Goal: Task Accomplishment & Management: Use online tool/utility

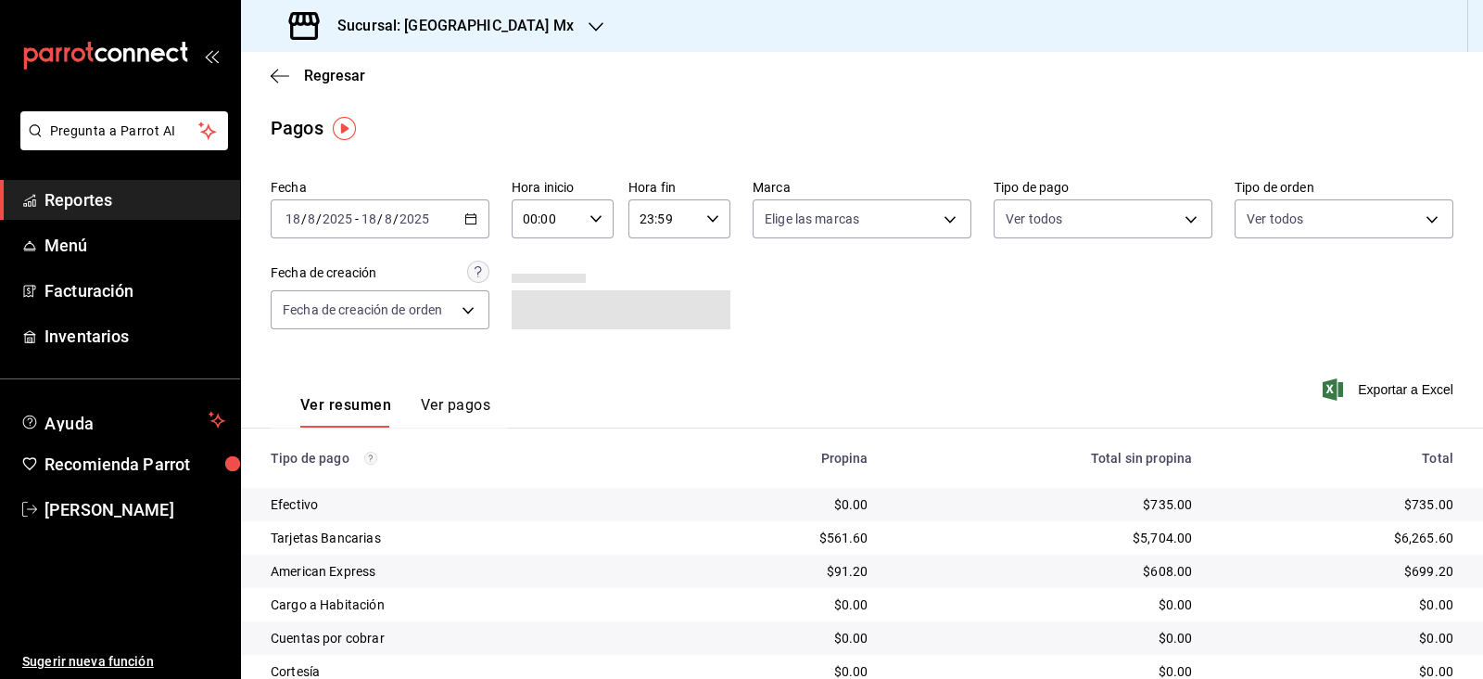
click at [494, 31] on h3 "Sucursal: [GEOGRAPHIC_DATA] Mx" at bounding box center [448, 26] width 251 height 22
click at [406, 121] on div "Hotel Bellas Artes" at bounding box center [380, 121] width 248 height 19
click at [353, 80] on span "Regresar" at bounding box center [334, 76] width 61 height 18
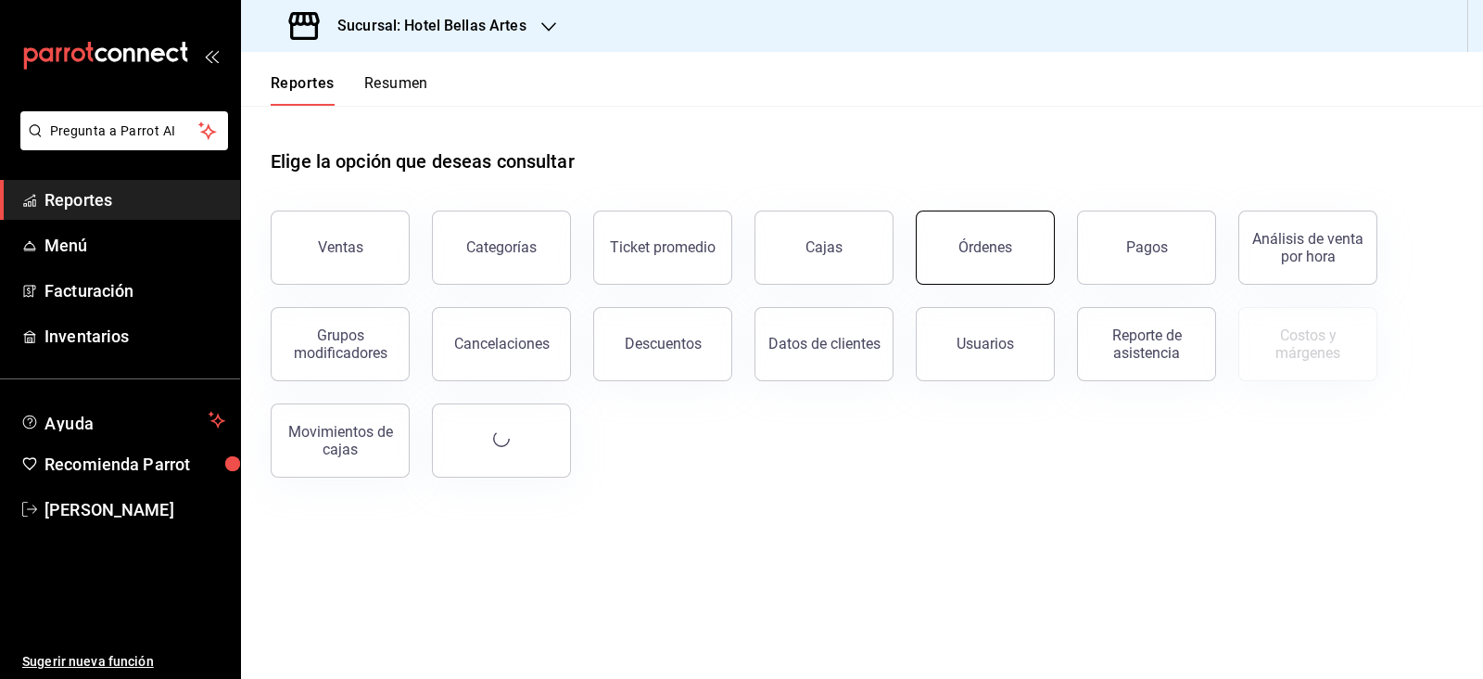
click at [958, 241] on button "Órdenes" at bounding box center [985, 247] width 139 height 74
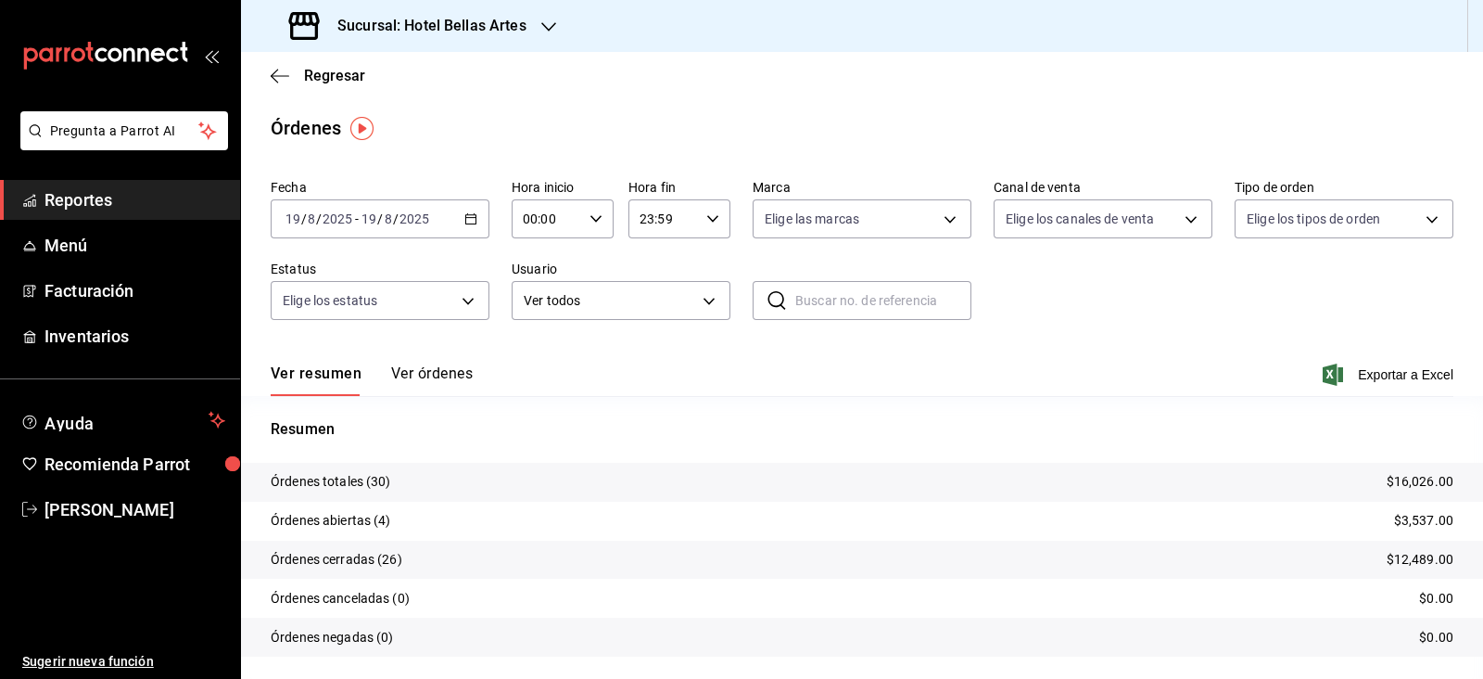
click at [452, 220] on div "[DATE] [DATE] - [DATE] [DATE]" at bounding box center [380, 218] width 219 height 39
click at [353, 486] on span "Rango de fechas" at bounding box center [358, 483] width 144 height 19
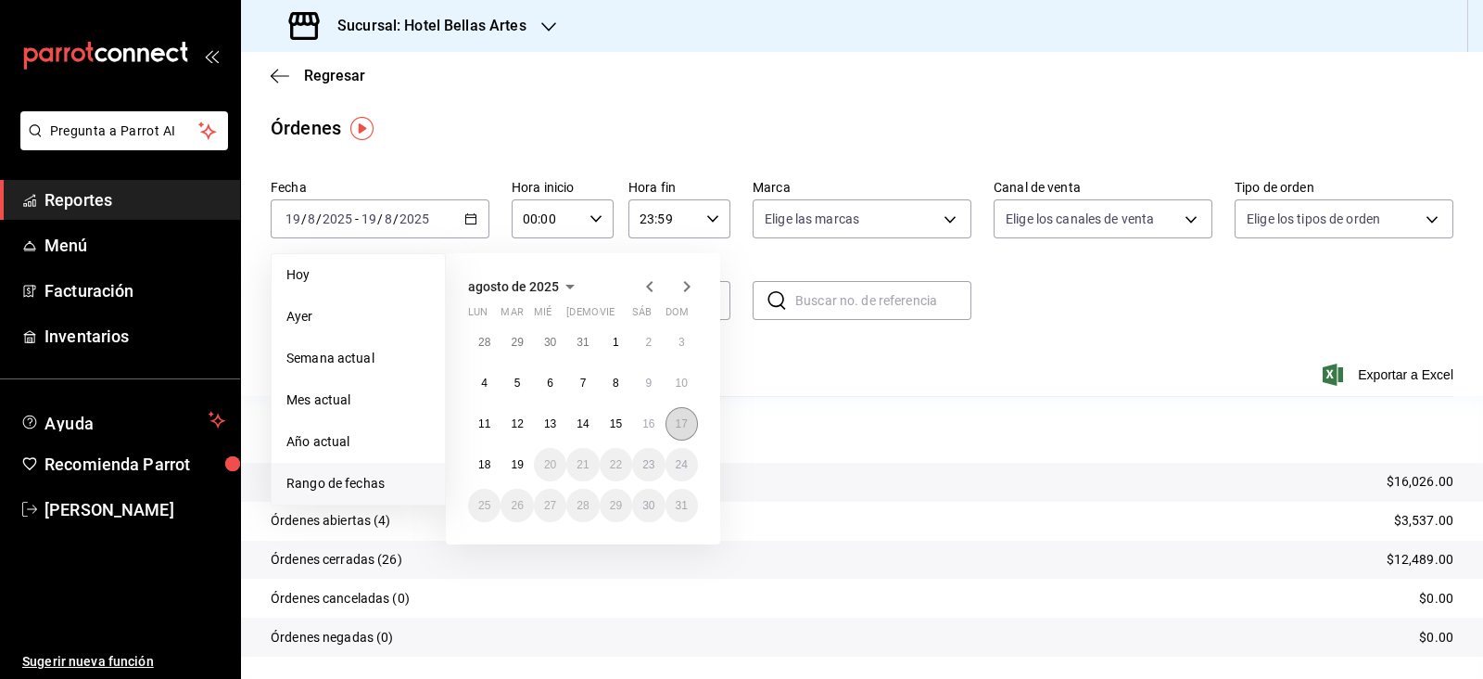
click at [689, 428] on button "17" at bounding box center [682, 423] width 32 height 33
click at [476, 463] on button "18" at bounding box center [484, 464] width 32 height 33
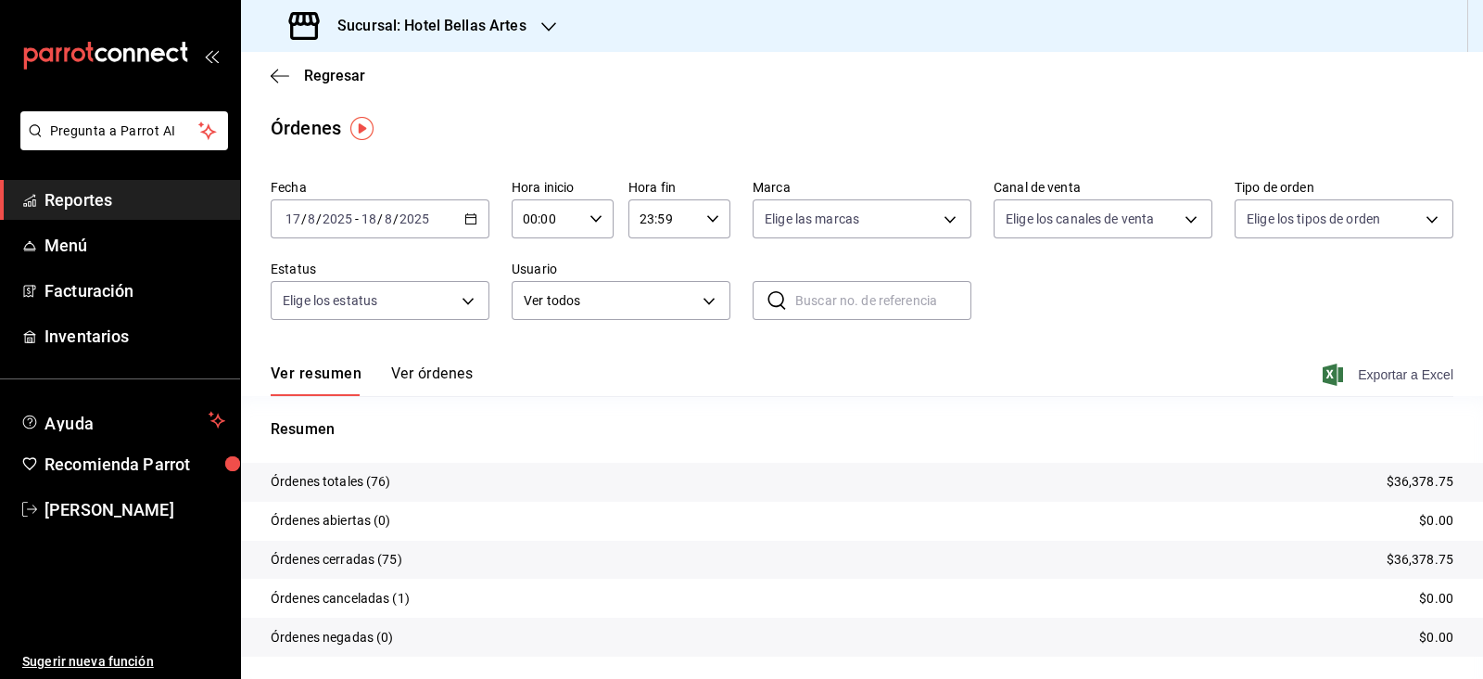
click at [1409, 377] on span "Exportar a Excel" at bounding box center [1390, 374] width 127 height 22
click at [326, 69] on span "Regresar" at bounding box center [334, 76] width 61 height 18
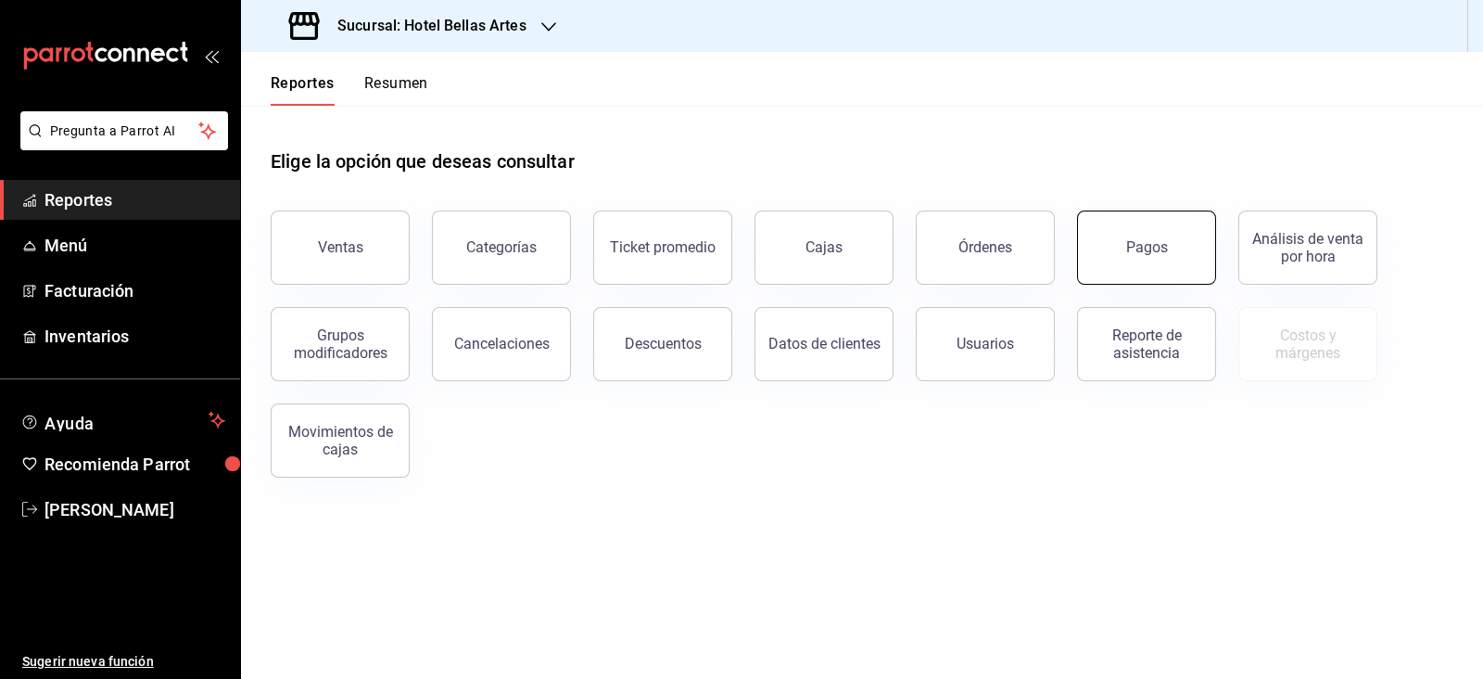
click at [1156, 270] on button "Pagos" at bounding box center [1146, 247] width 139 height 74
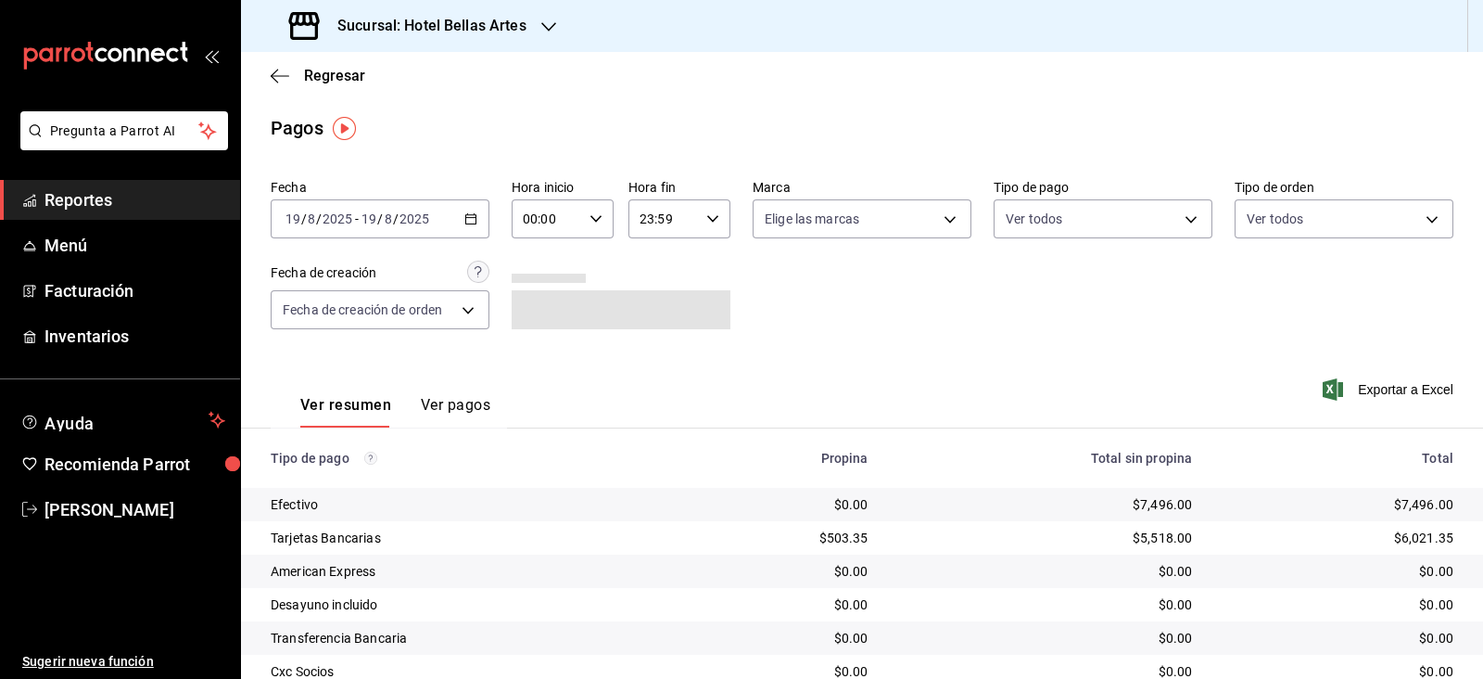
click at [394, 223] on span "/" at bounding box center [396, 218] width 6 height 15
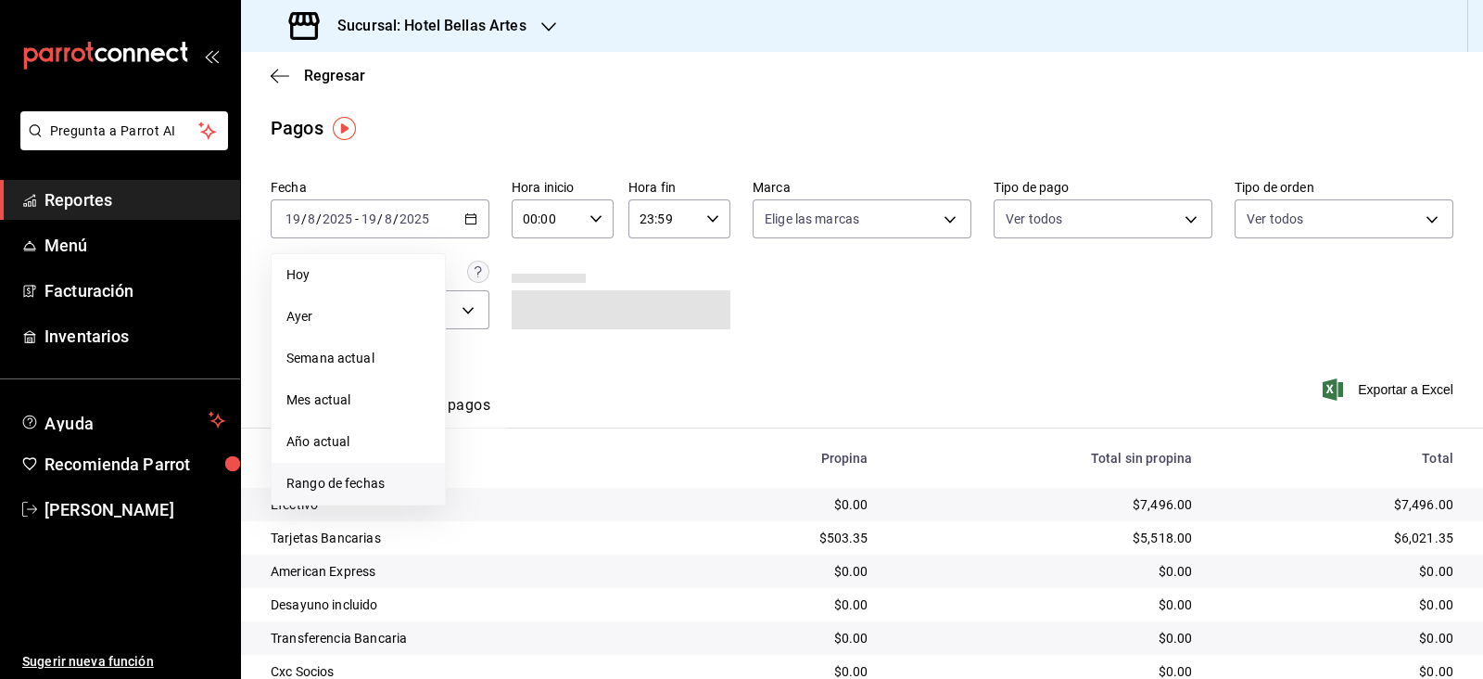
click at [379, 487] on span "Rango de fechas" at bounding box center [358, 483] width 144 height 19
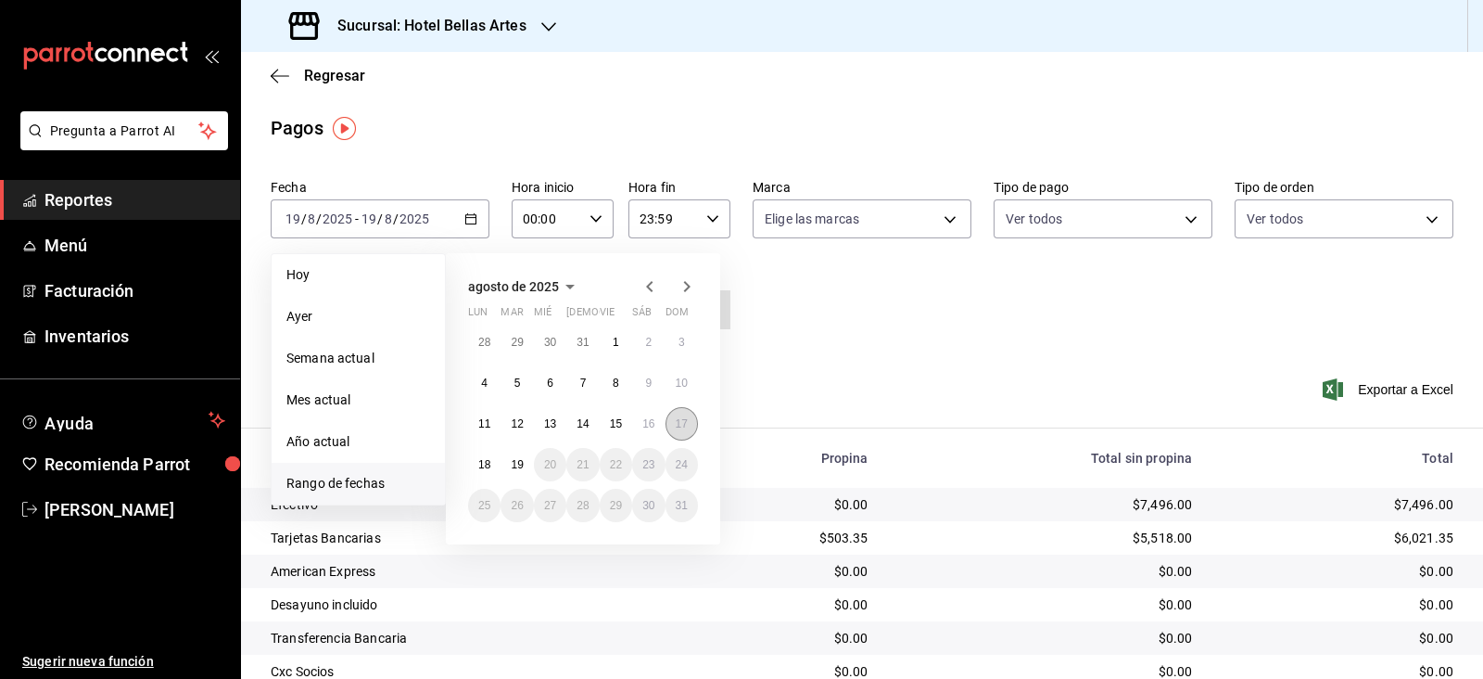
click at [696, 424] on button "17" at bounding box center [682, 423] width 32 height 33
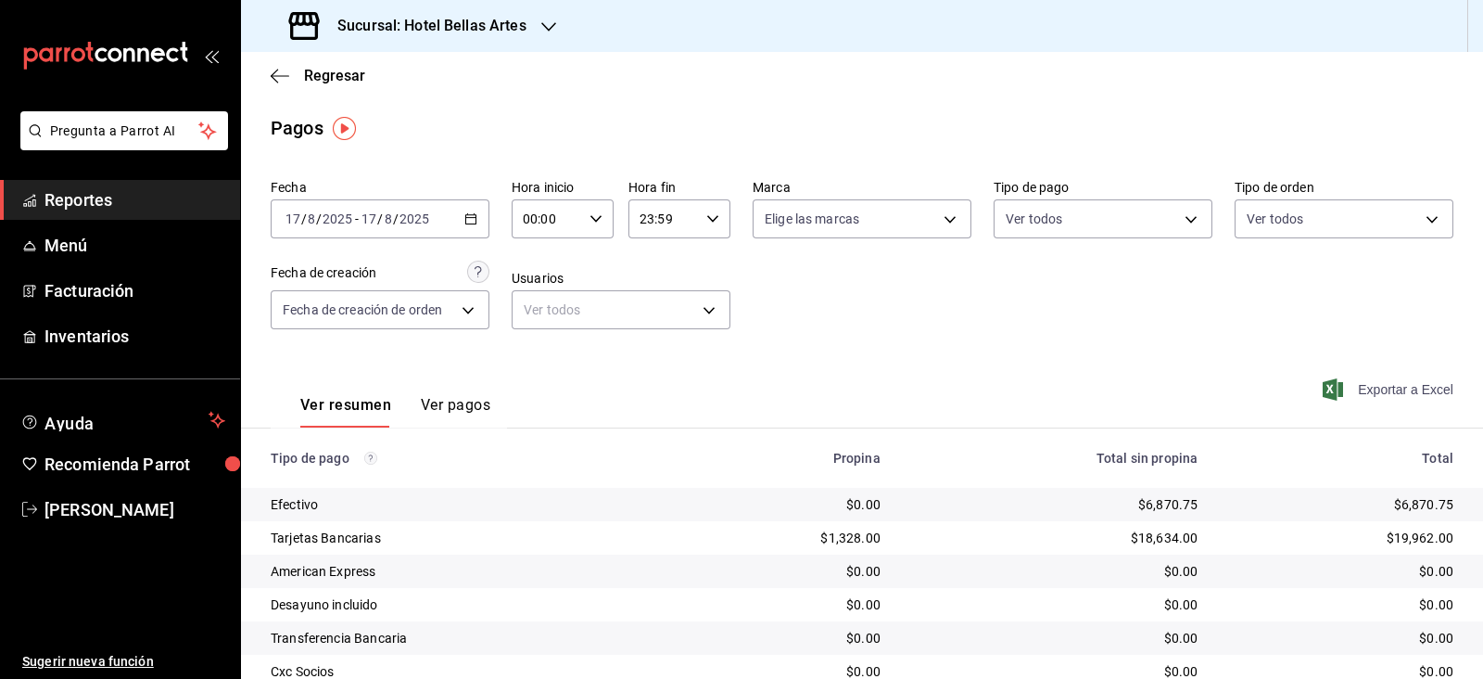
click at [1434, 388] on span "Exportar a Excel" at bounding box center [1390, 389] width 127 height 22
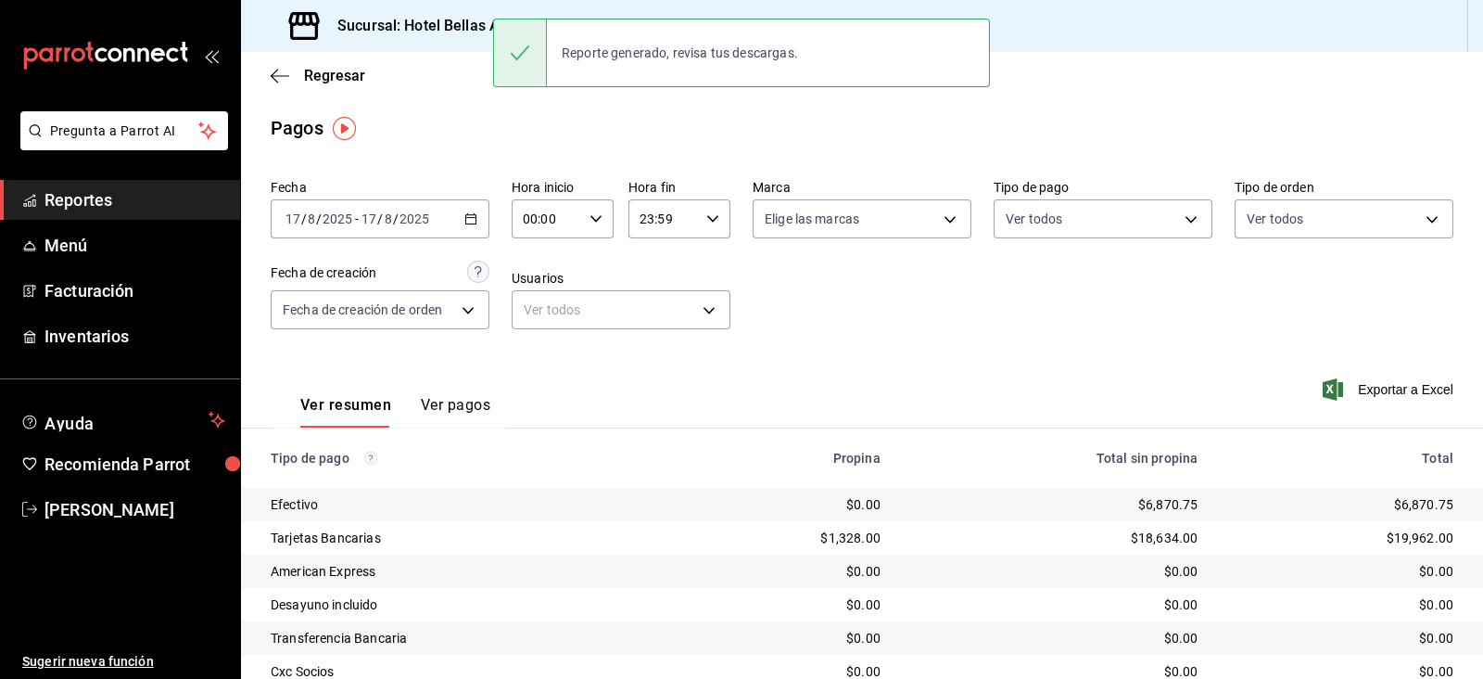
click at [394, 229] on div "[DATE] [DATE] - [DATE] [DATE]" at bounding box center [380, 218] width 219 height 39
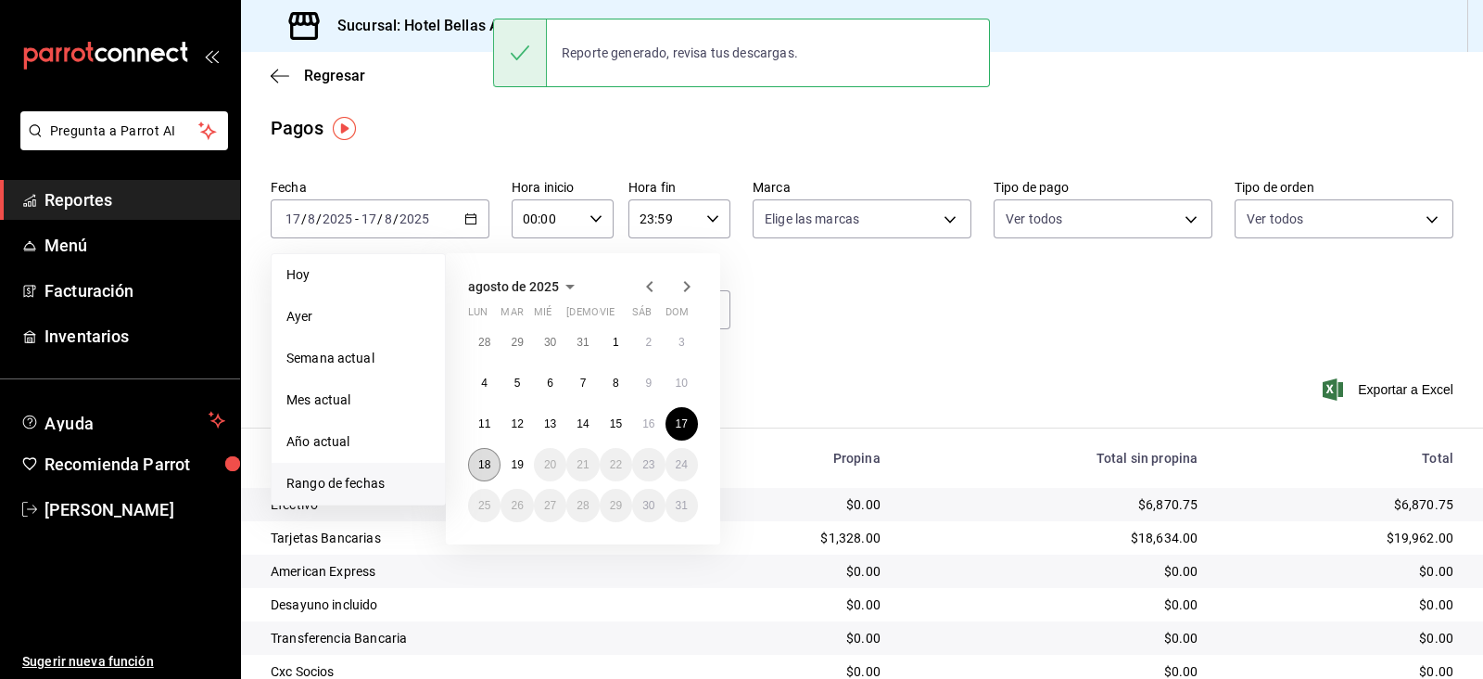
click at [476, 465] on button "18" at bounding box center [484, 464] width 32 height 33
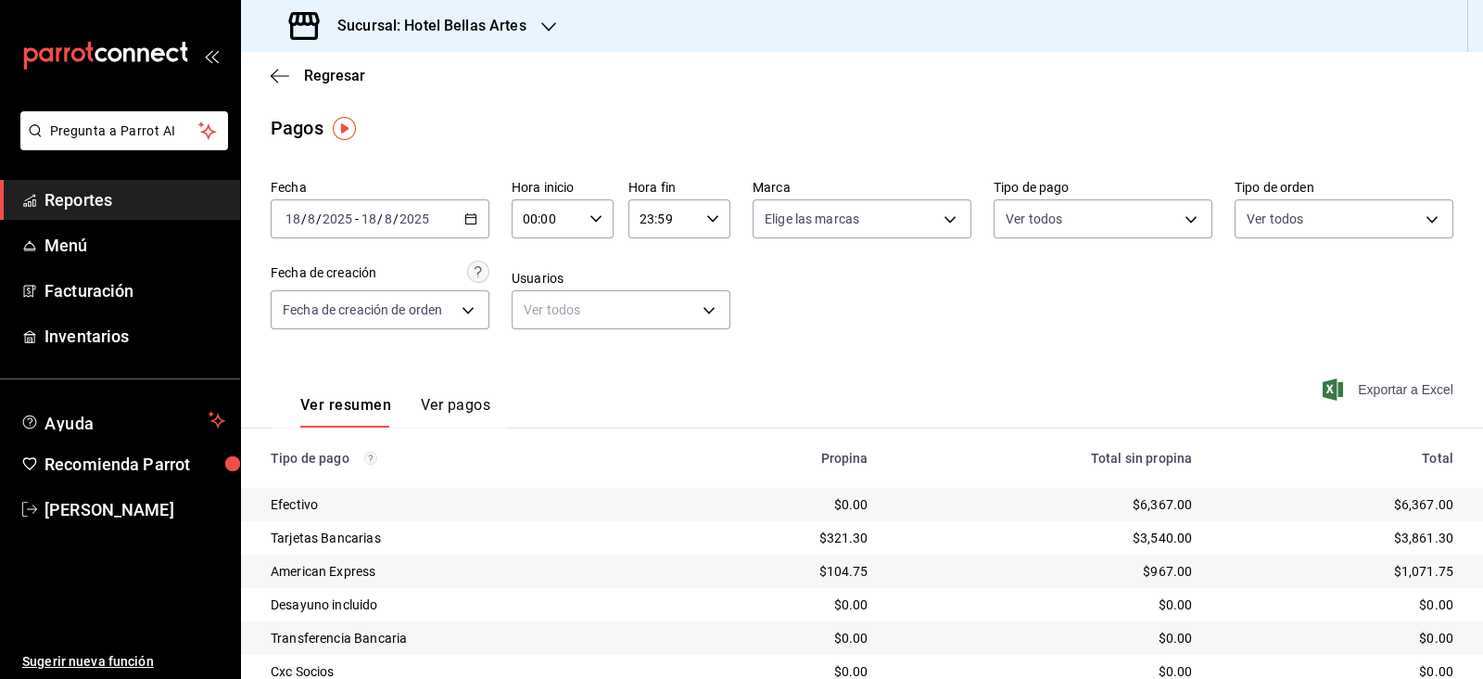
click at [1401, 386] on span "Exportar a Excel" at bounding box center [1390, 389] width 127 height 22
click at [123, 235] on span "Menú" at bounding box center [135, 245] width 181 height 25
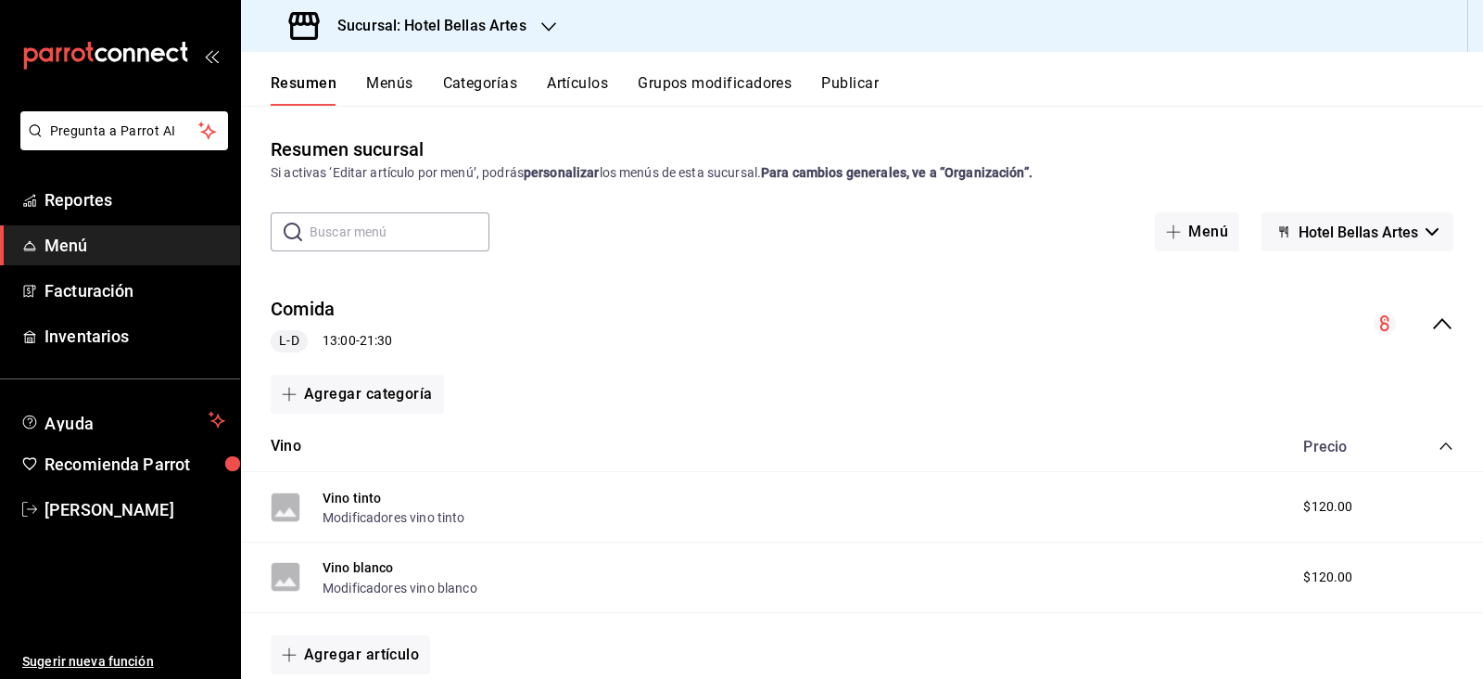
click at [1432, 335] on icon "collapse-menu-row" at bounding box center [1443, 323] width 22 height 22
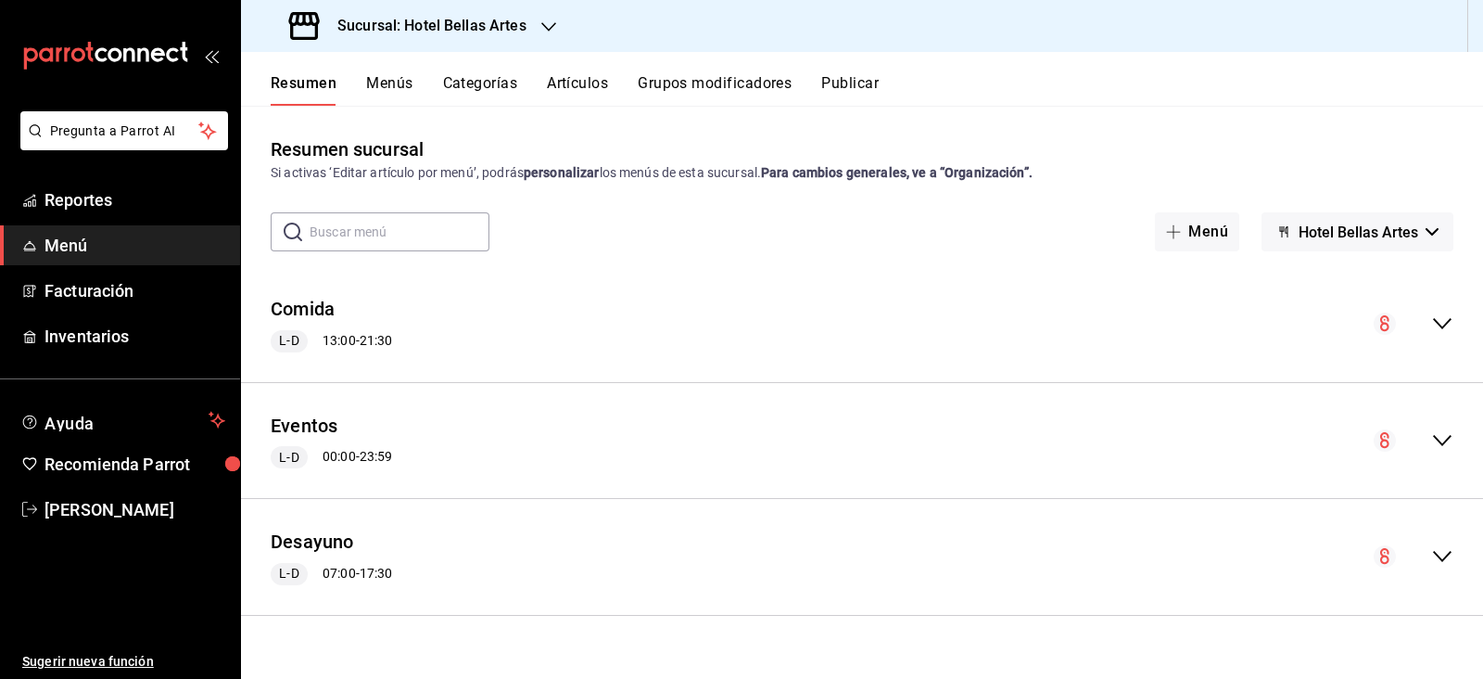
click at [1449, 437] on icon "collapse-menu-row" at bounding box center [1442, 440] width 19 height 11
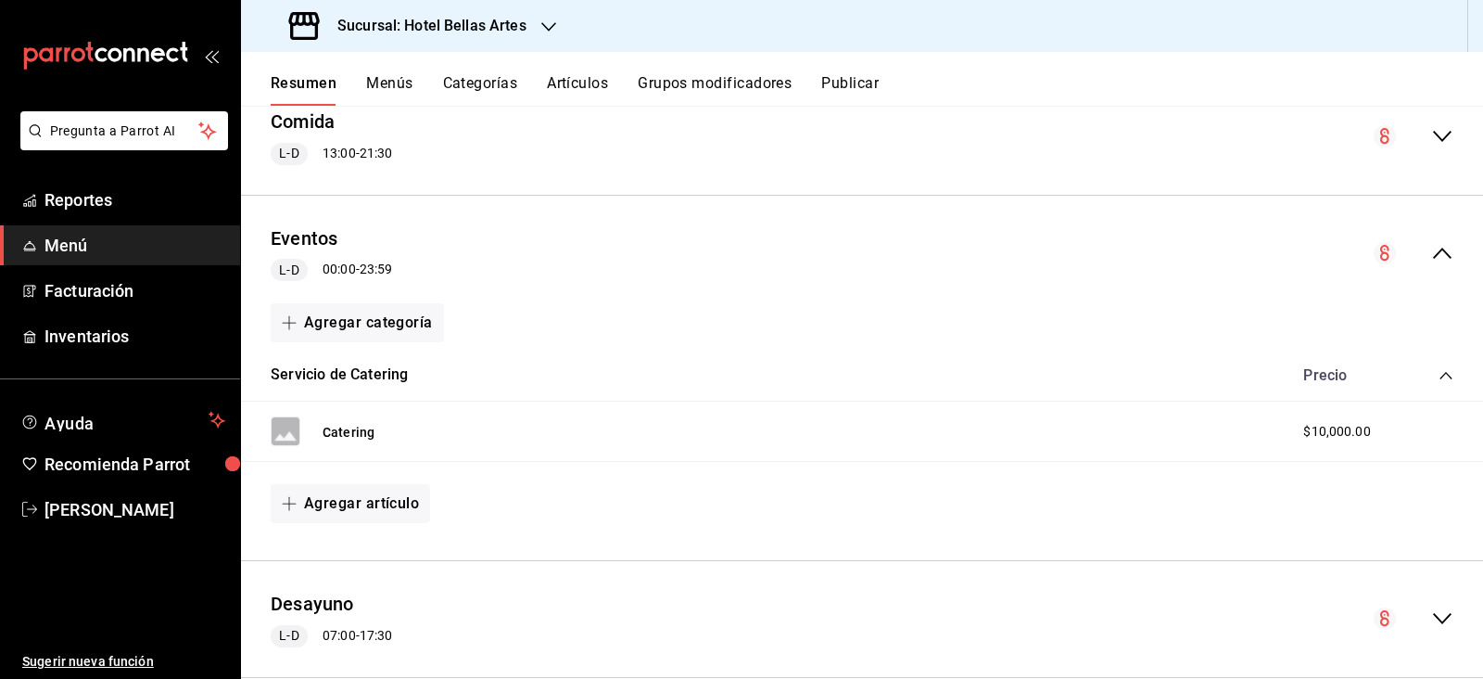
scroll to position [223, 0]
